Goal: Task Accomplishment & Management: Manage account settings

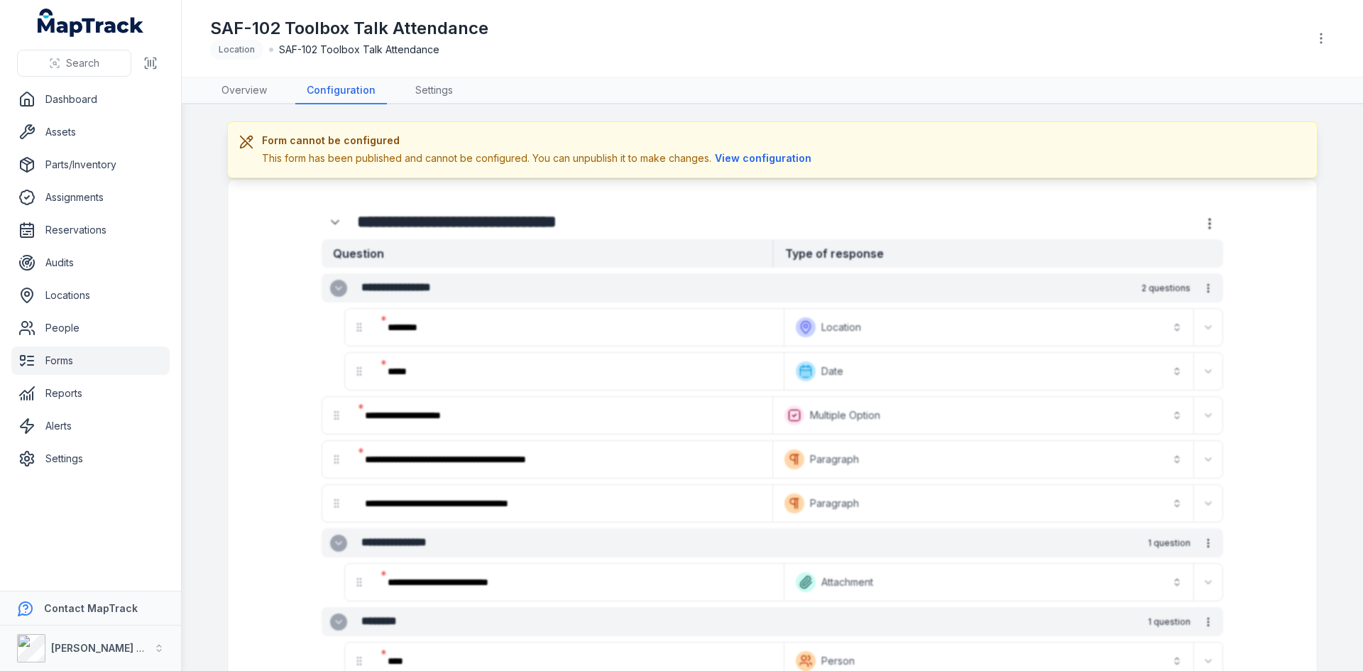
click at [69, 364] on link "Forms" at bounding box center [90, 360] width 158 height 28
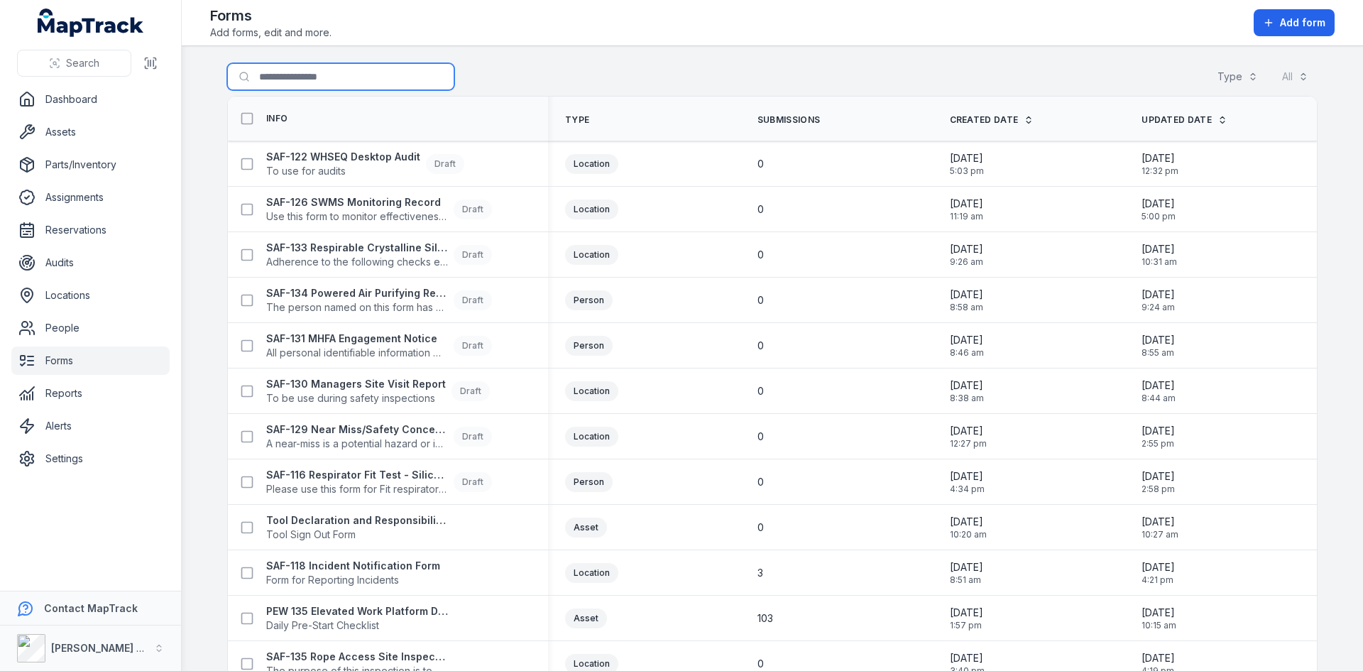
click at [303, 75] on input "Search for forms" at bounding box center [340, 76] width 227 height 27
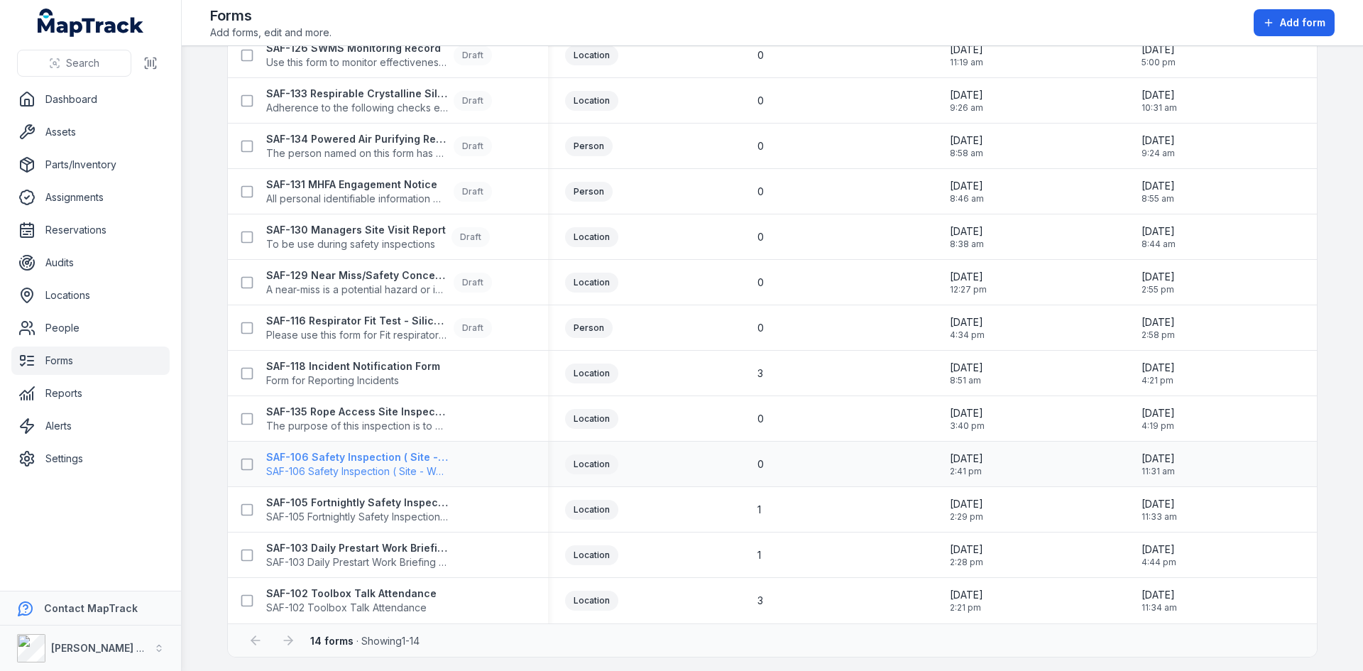
scroll to position [158, 0]
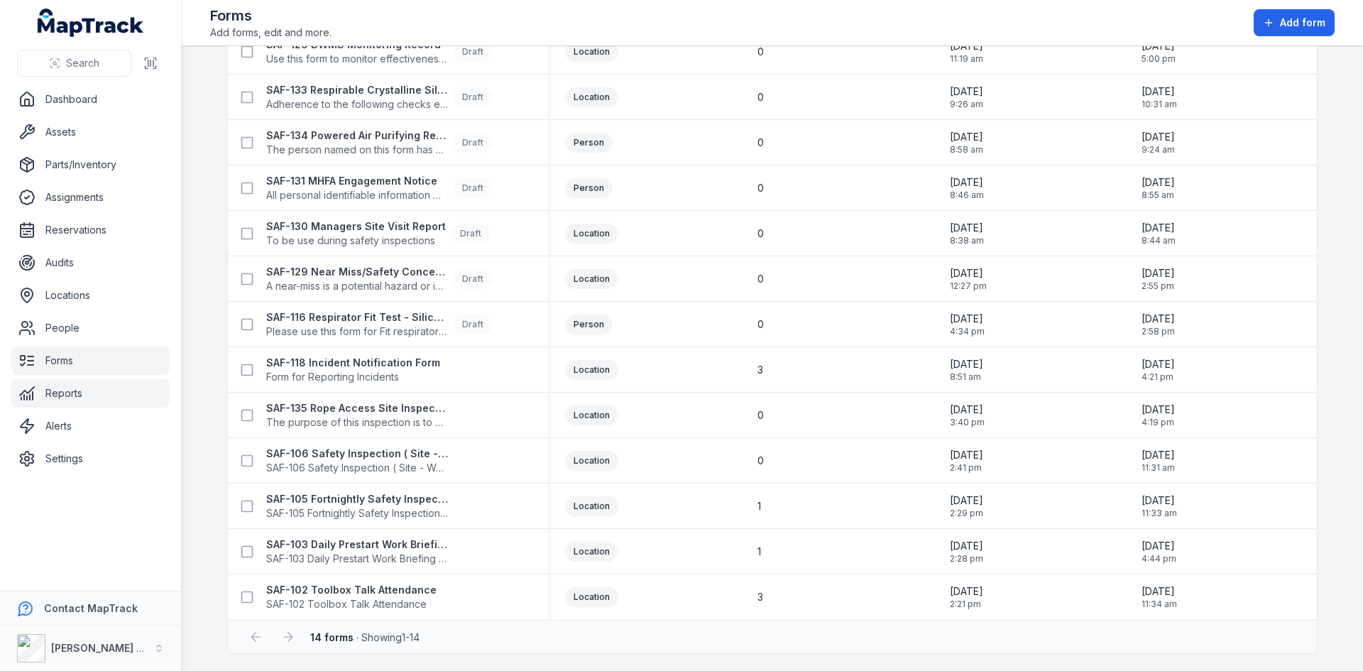
type input "***"
click at [103, 431] on link "Alerts" at bounding box center [90, 426] width 158 height 28
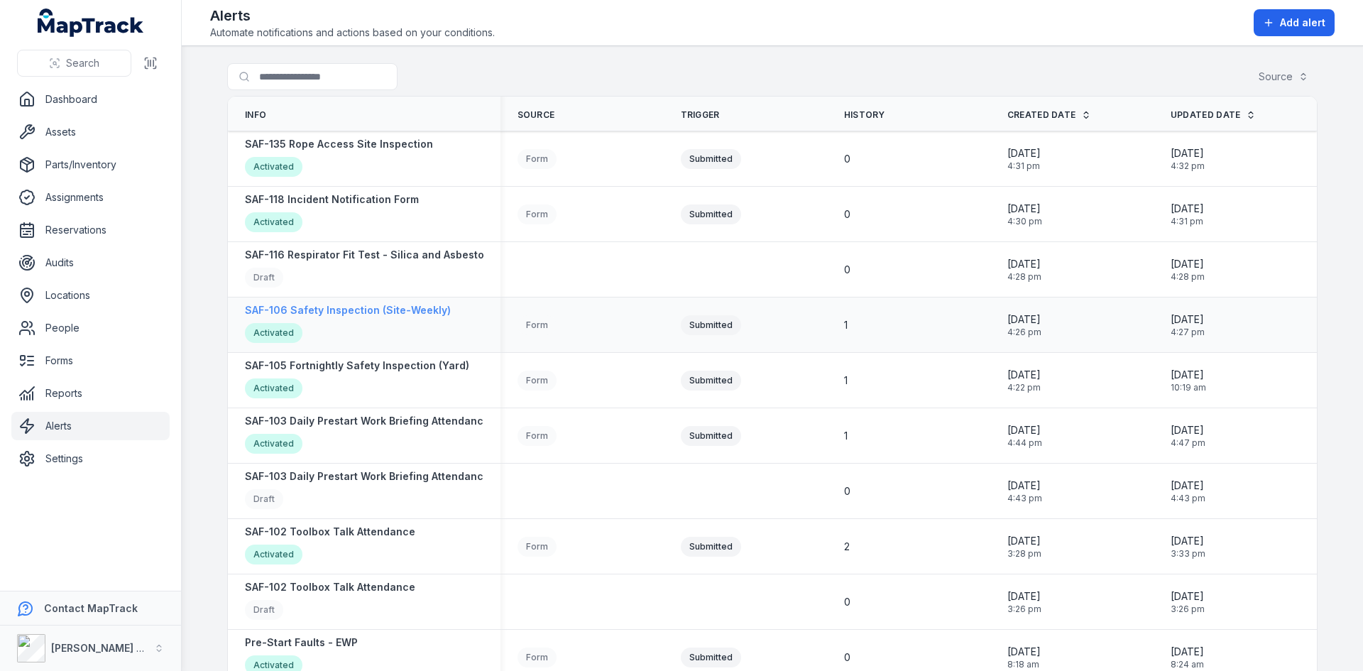
click at [349, 311] on strong "SAF-106 Safety Inspection (Site-Weekly)" at bounding box center [348, 310] width 206 height 14
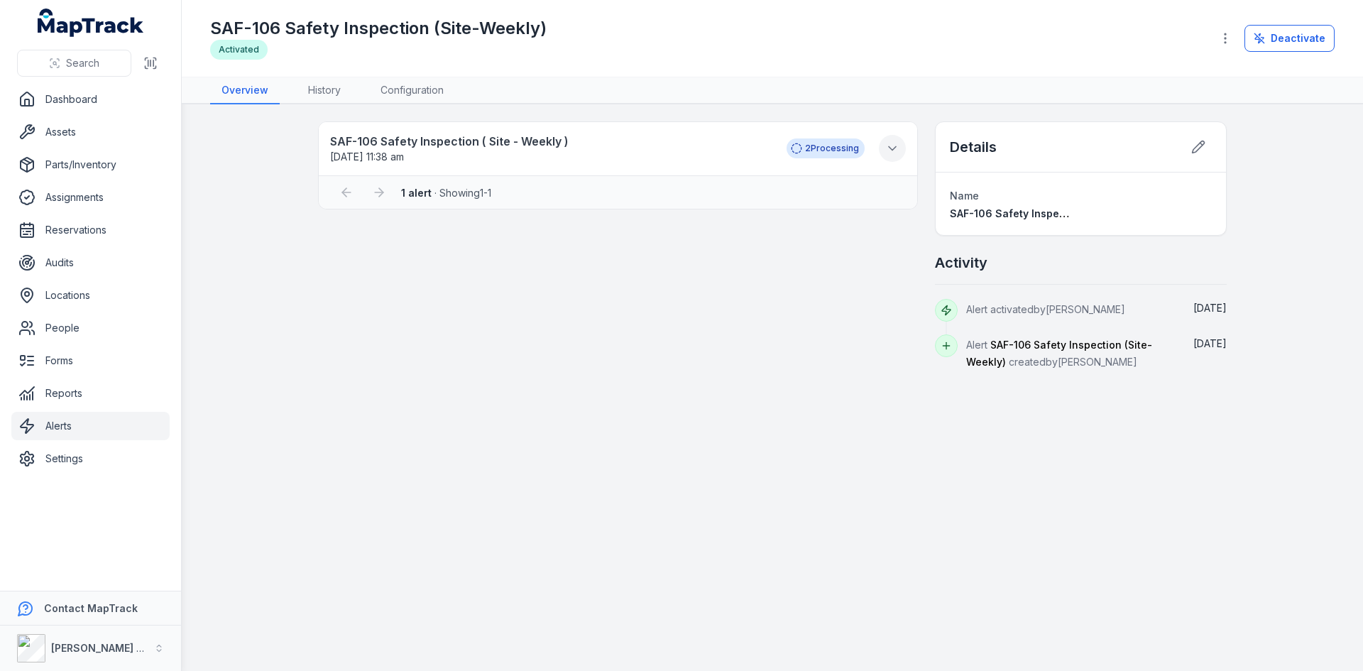
click at [894, 146] on icon at bounding box center [892, 148] width 14 height 14
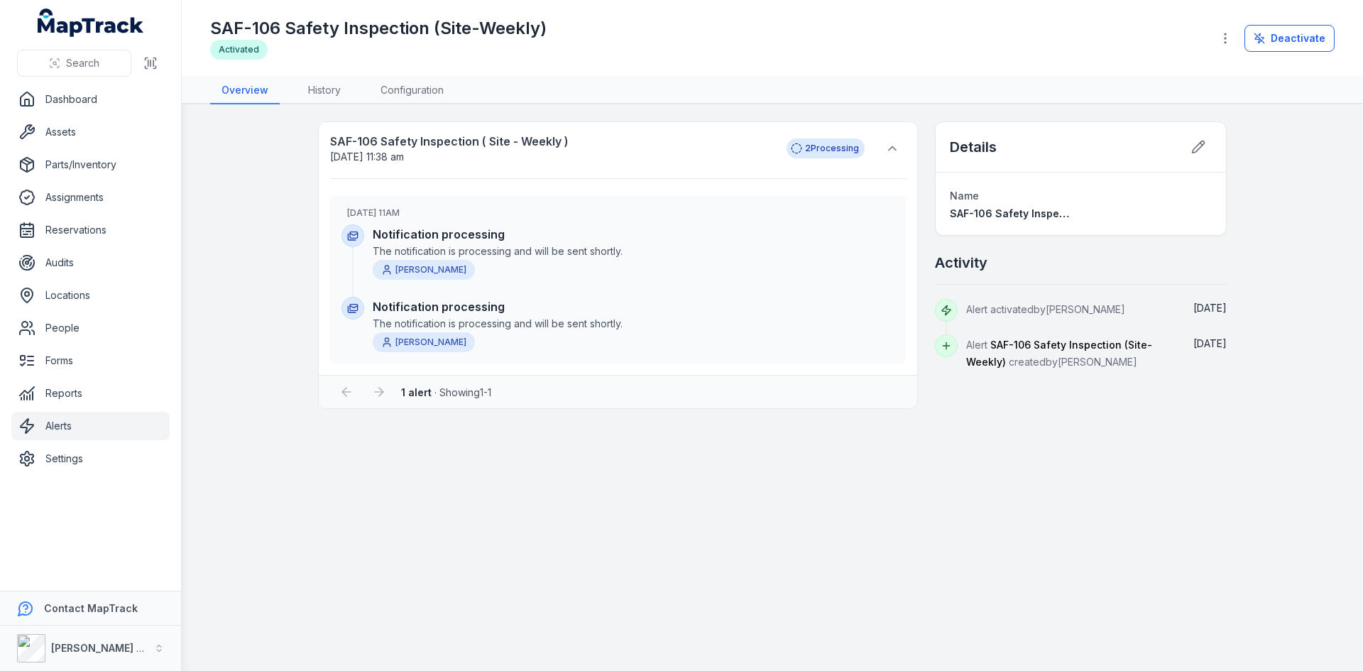
click at [244, 160] on div "SAF-106 Safety Inspection ( Site - Weekly ) [DATE] 11:38 am 2 Processing [DATE]…" at bounding box center [772, 265] width 1091 height 288
click at [50, 423] on link "Alerts" at bounding box center [90, 426] width 158 height 28
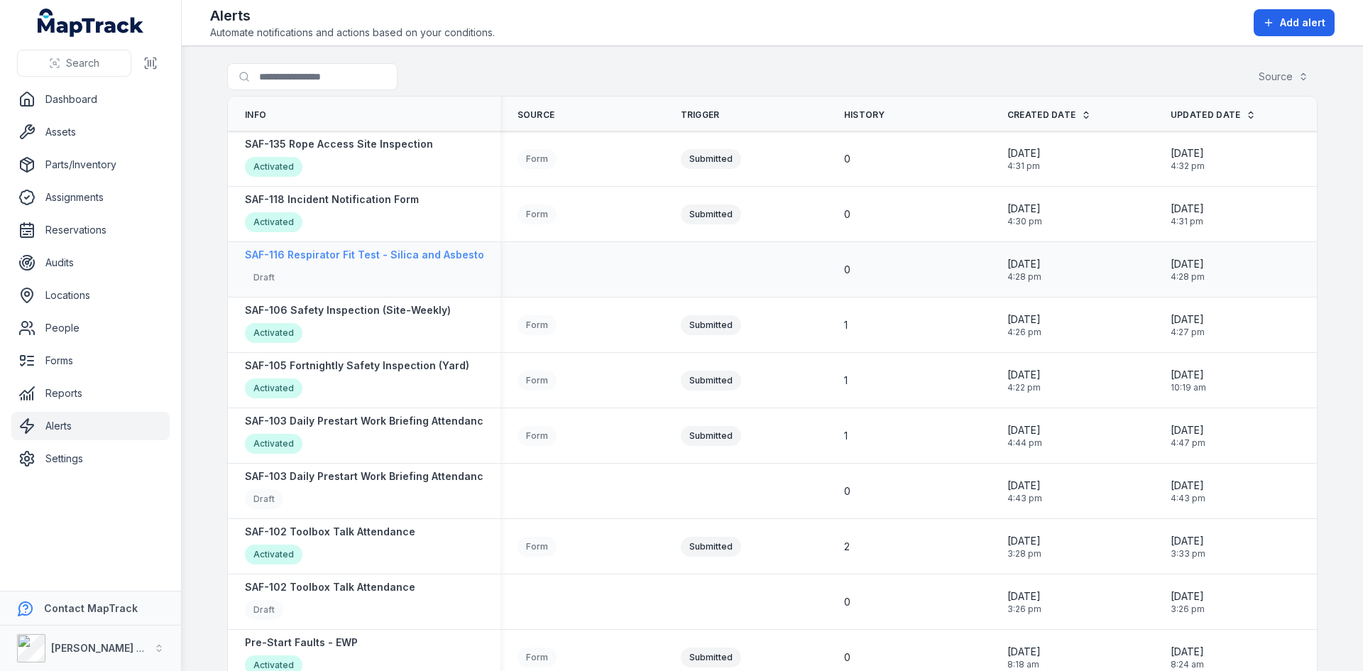
click at [339, 258] on strong "SAF-116 Respirator Fit Test - Silica and Asbestos Awareness" at bounding box center [396, 255] width 303 height 14
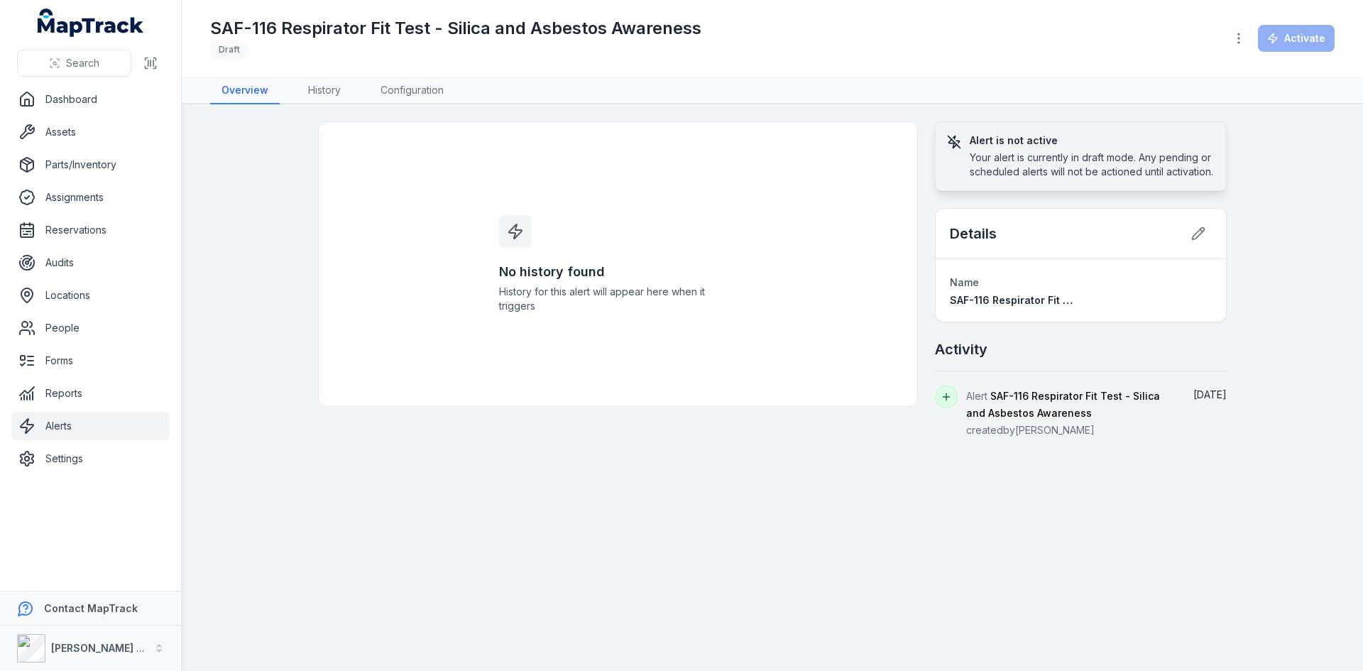
click at [58, 430] on link "Alerts" at bounding box center [90, 426] width 158 height 28
click at [70, 359] on link "Forms" at bounding box center [90, 360] width 158 height 28
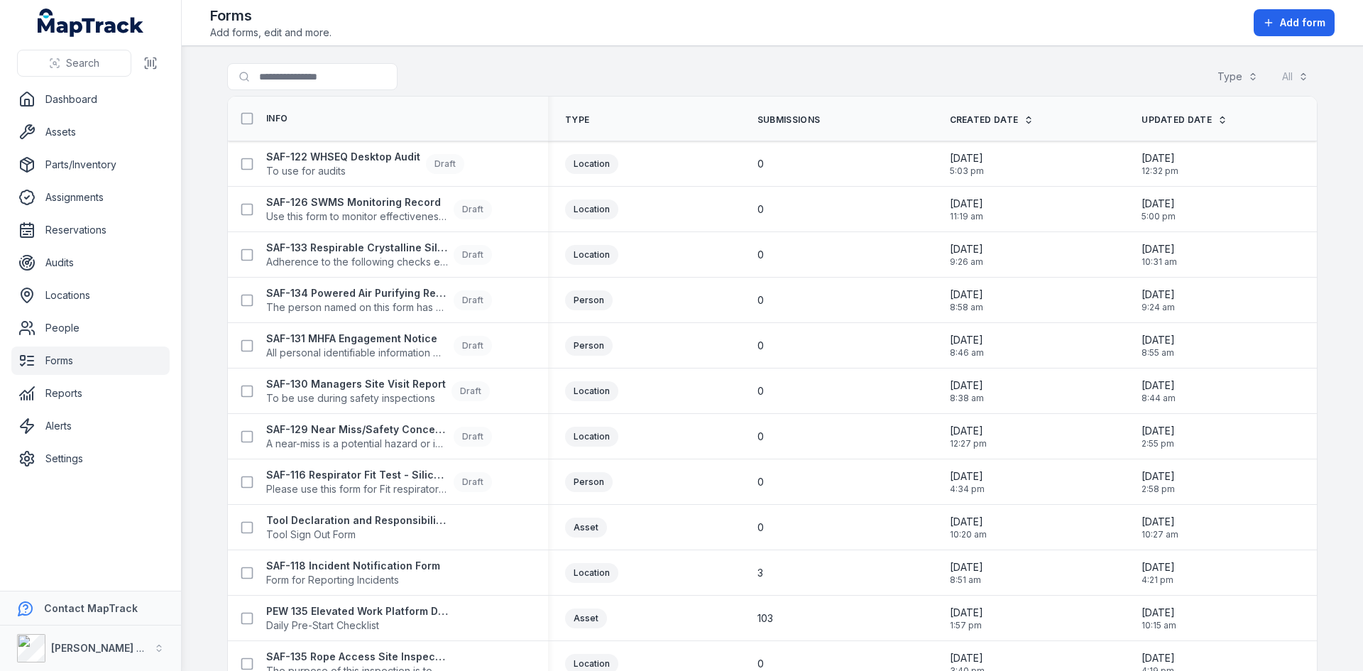
click at [266, 102] on th "Info" at bounding box center [388, 119] width 320 height 45
click at [285, 78] on input "Search for forms" at bounding box center [340, 76] width 227 height 27
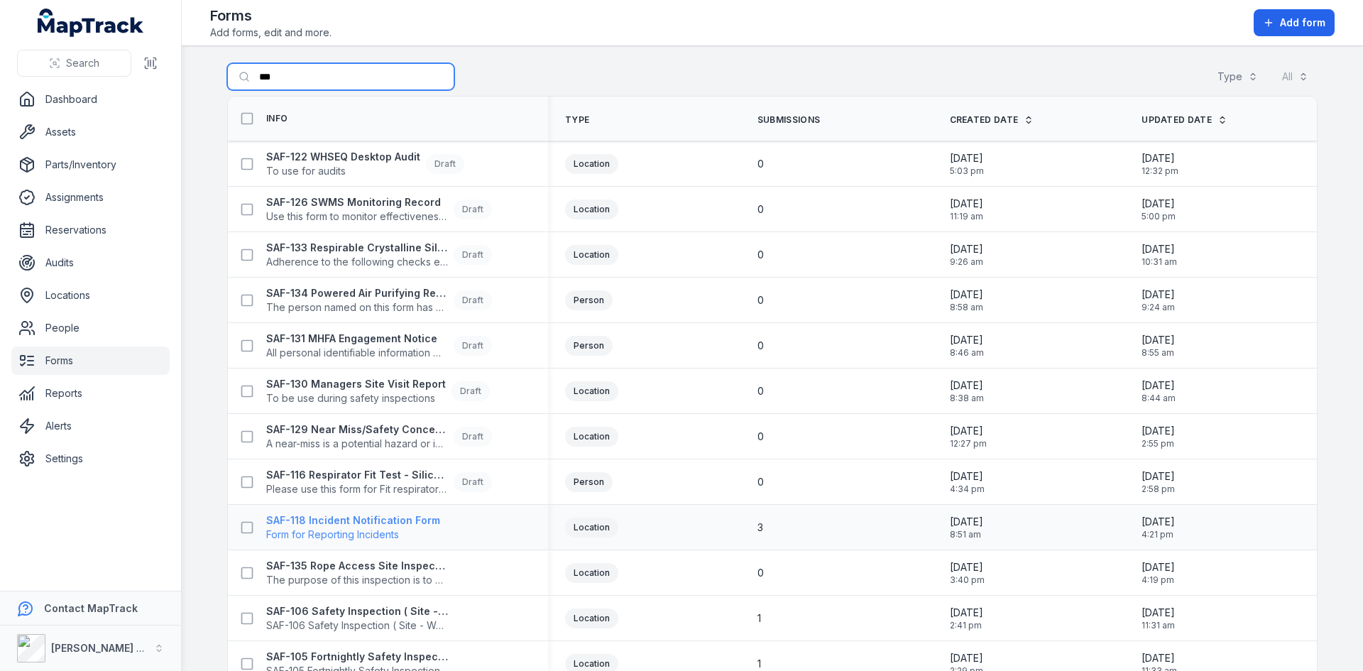
scroll to position [71, 0]
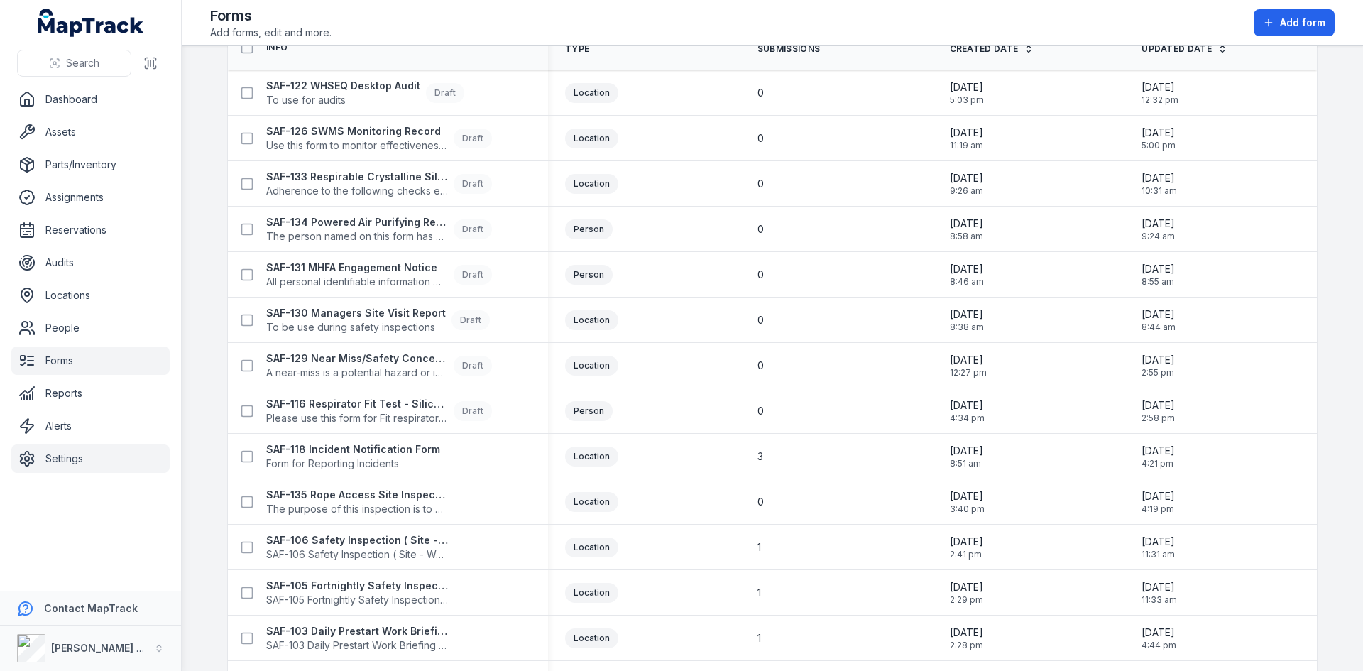
type input "***"
click at [346, 449] on strong "SAF-118 Incident Notification Form" at bounding box center [353, 449] width 174 height 14
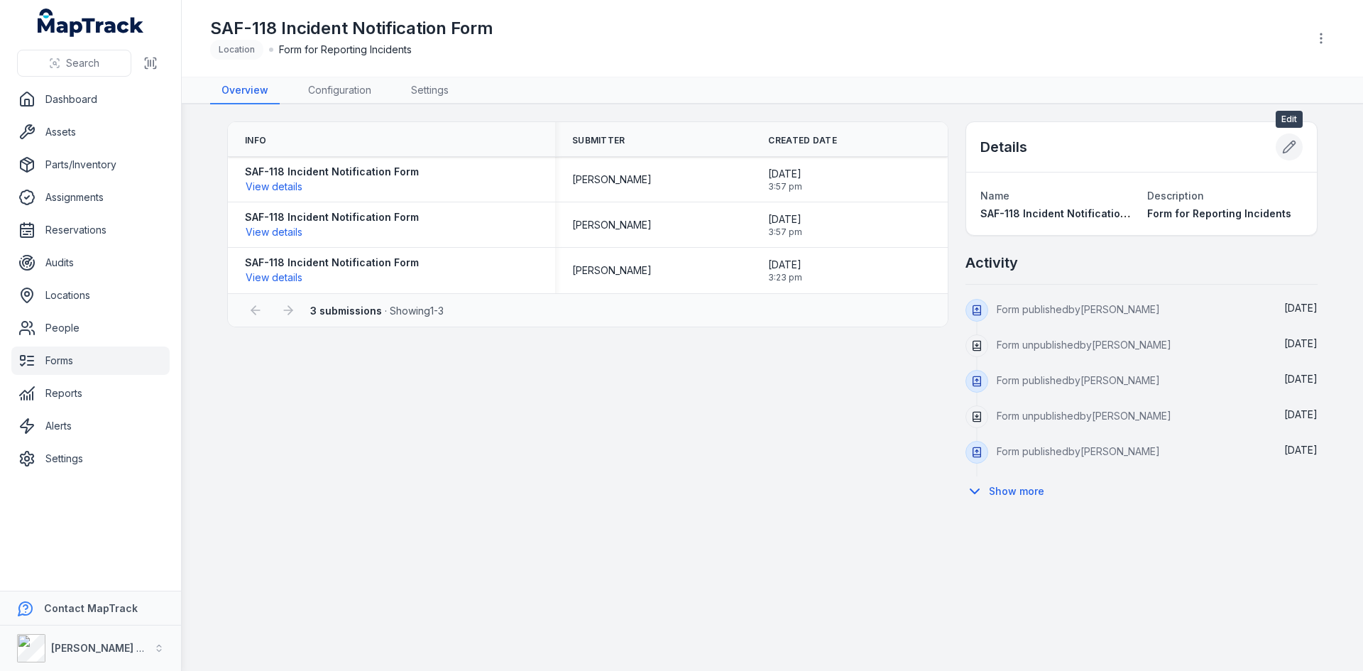
click at [1299, 148] on button at bounding box center [1289, 146] width 27 height 27
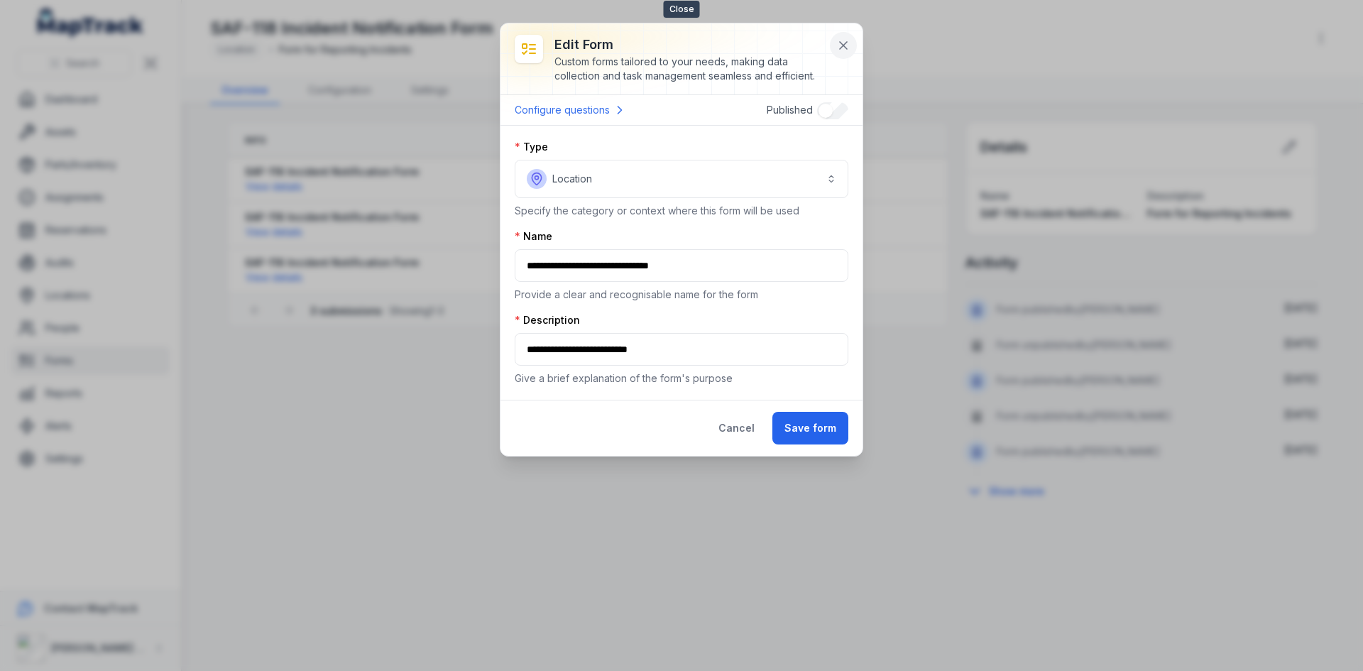
click at [841, 45] on icon at bounding box center [843, 45] width 14 height 14
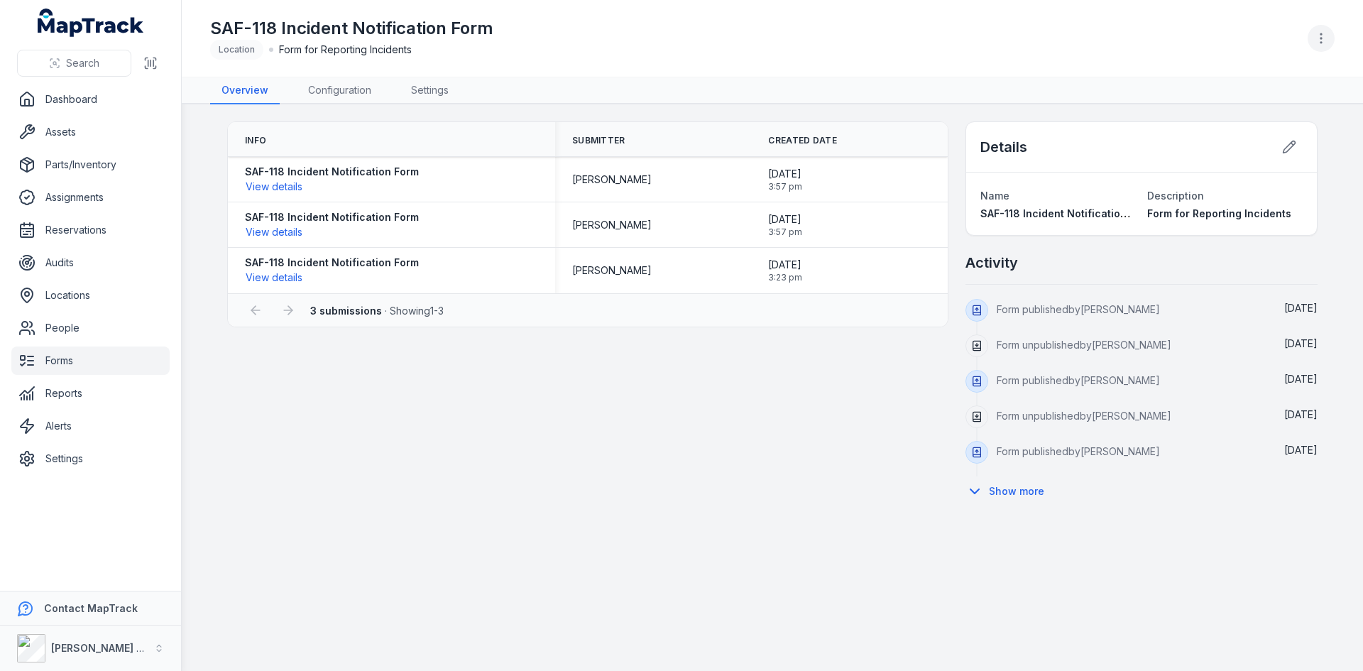
click at [1318, 37] on icon "button" at bounding box center [1321, 38] width 14 height 14
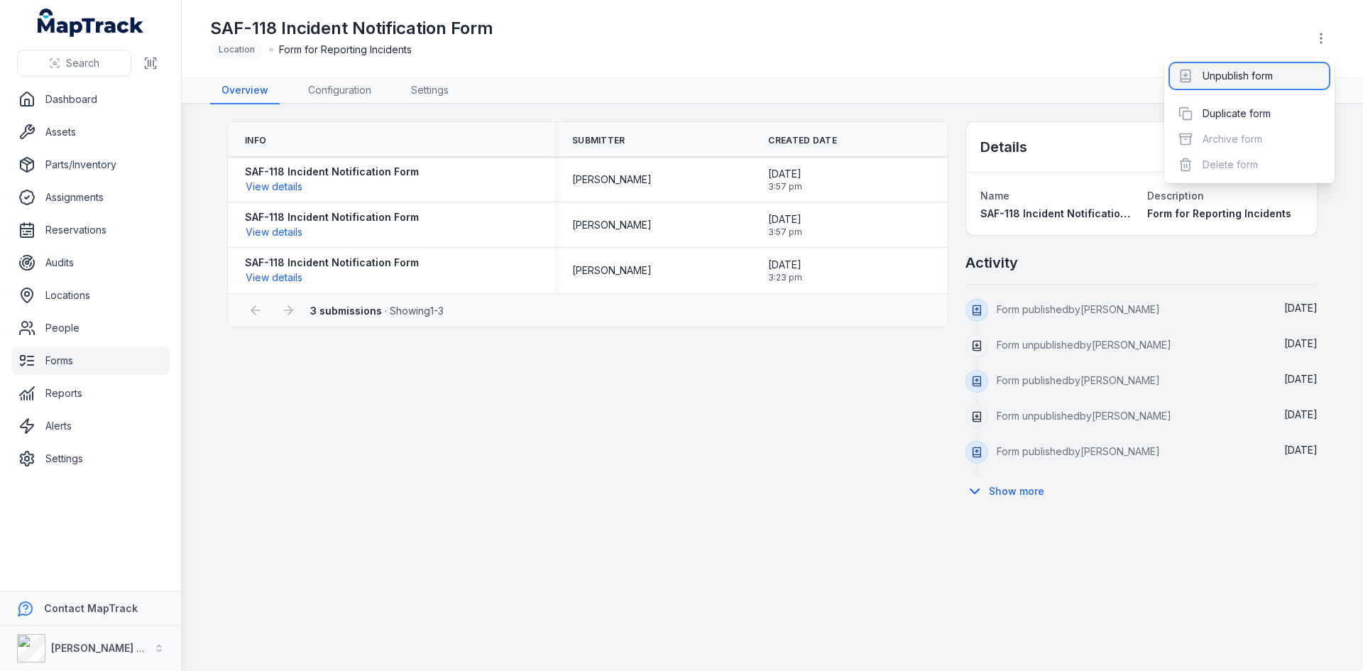
click at [1251, 70] on div "Unpublish form" at bounding box center [1249, 76] width 159 height 26
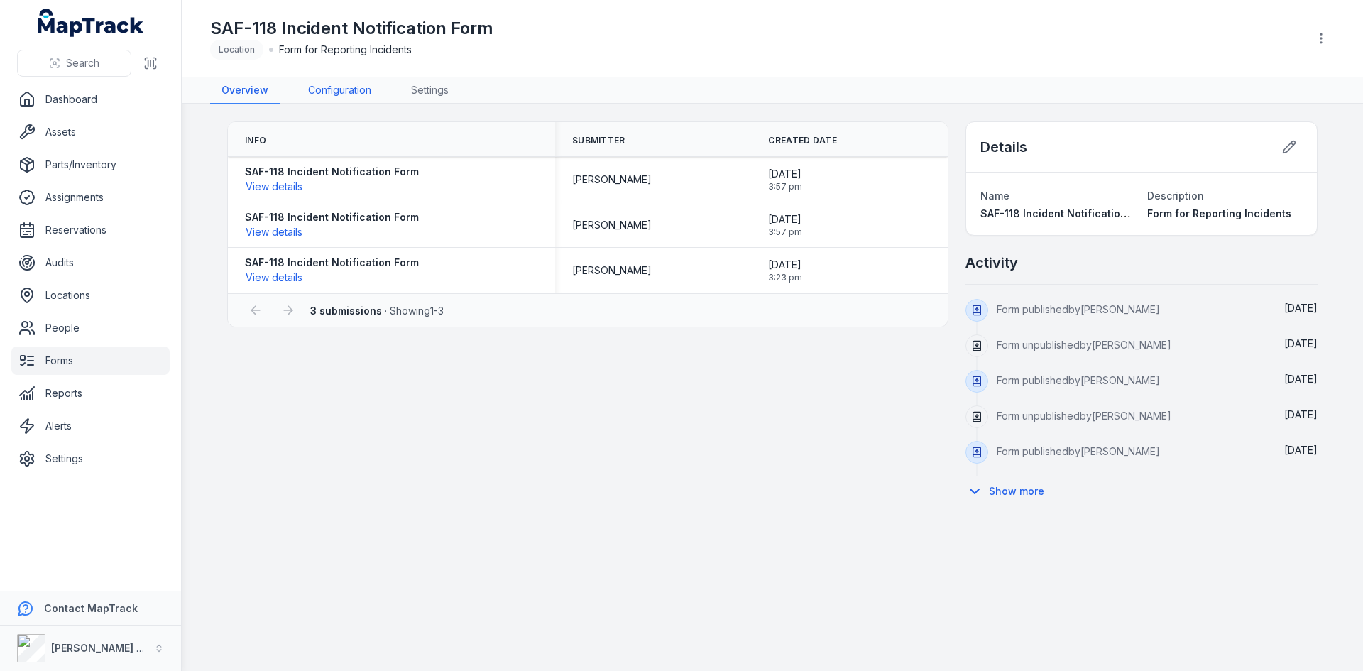
click at [327, 80] on link "Configuration" at bounding box center [340, 90] width 86 height 27
